Goal: Task Accomplishment & Management: Manage account settings

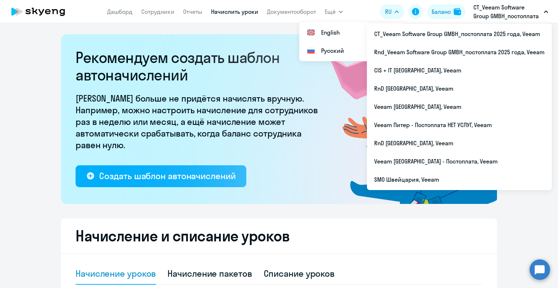
select select "10"
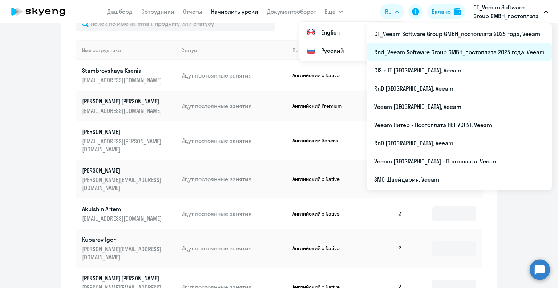
click at [474, 53] on li "Rnd_Veeam Software Group GMBH_постоплата 2025 года, Veeam" at bounding box center [459, 52] width 185 height 18
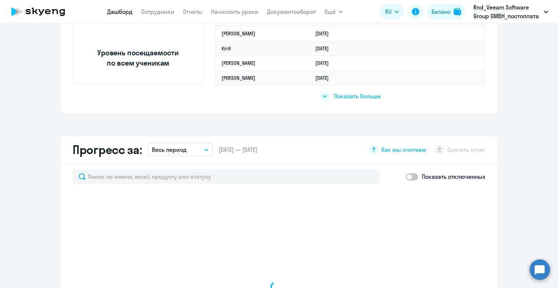
scroll to position [389, 0]
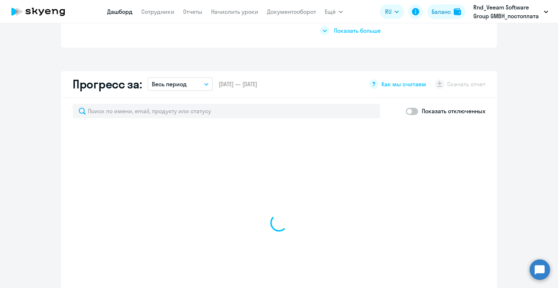
click at [165, 16] on app-menu-item-link "Сотрудники" at bounding box center [157, 11] width 33 height 9
click at [156, 9] on link "Сотрудники" at bounding box center [157, 11] width 33 height 7
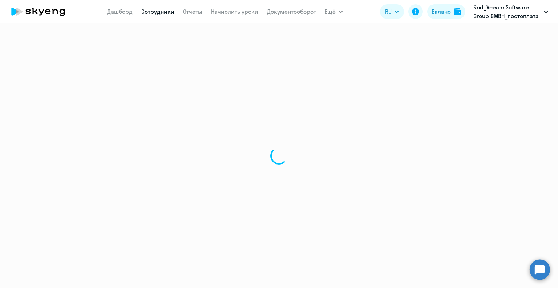
select select "30"
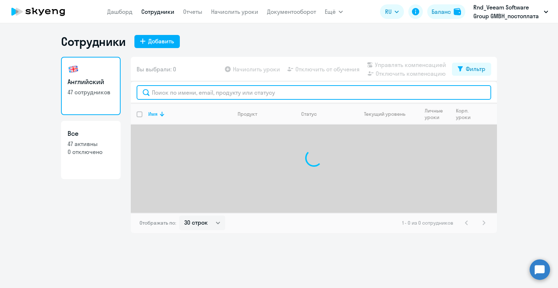
click at [180, 92] on input "text" at bounding box center [314, 92] width 355 height 15
type input "м"
type input "и"
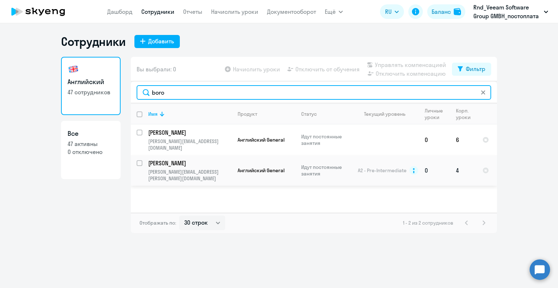
type input "boro"
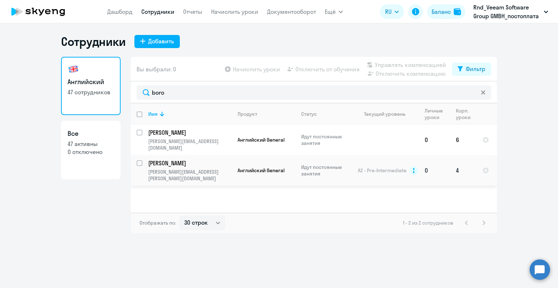
click at [142, 160] on input "select row 17678186" at bounding box center [144, 167] width 15 height 15
checkbox input "true"
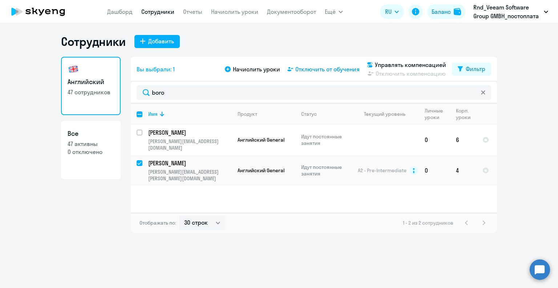
click at [324, 72] on span "Отключить от обучения" at bounding box center [328, 69] width 64 height 9
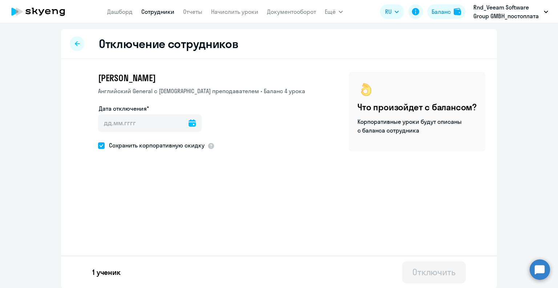
click at [189, 124] on icon at bounding box center [192, 122] width 7 height 7
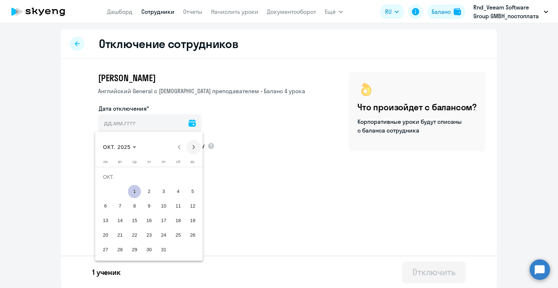
click at [193, 145] on span "Next month" at bounding box center [194, 147] width 15 height 15
click at [178, 204] on span "15" at bounding box center [178, 205] width 13 height 13
type input "[DATE]"
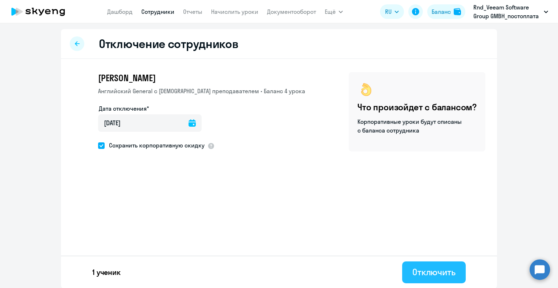
click at [422, 273] on div "Отключить" at bounding box center [434, 272] width 43 height 12
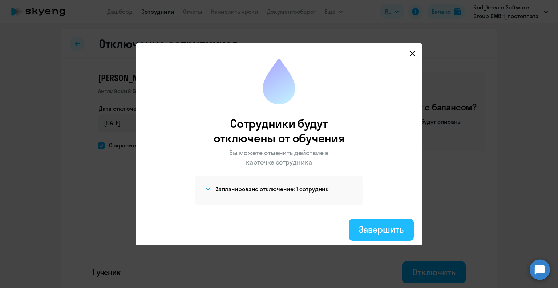
click at [380, 231] on div "Завершить" at bounding box center [381, 229] width 45 height 12
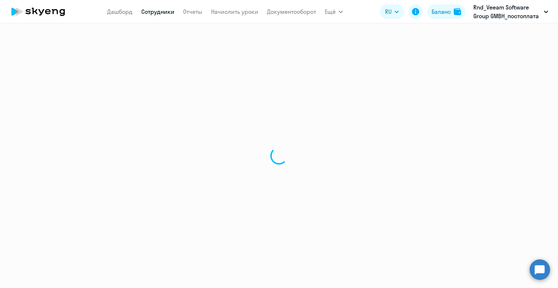
select select "30"
